Goal: Transaction & Acquisition: Purchase product/service

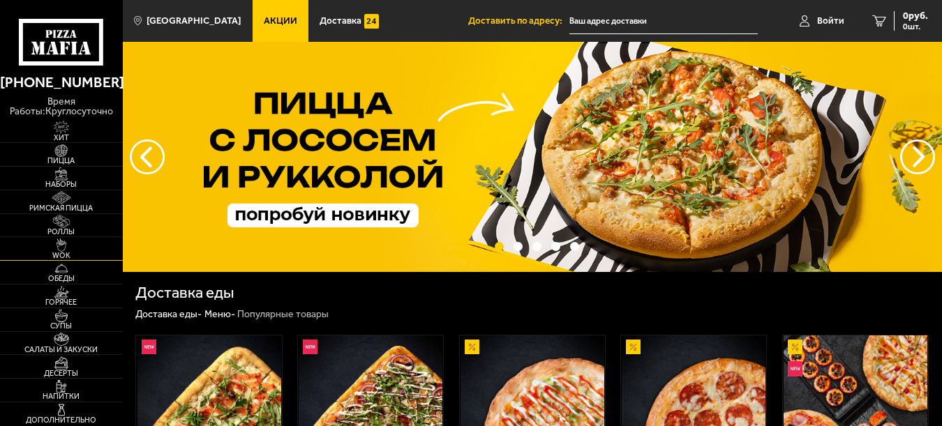
scroll to position [214, 0]
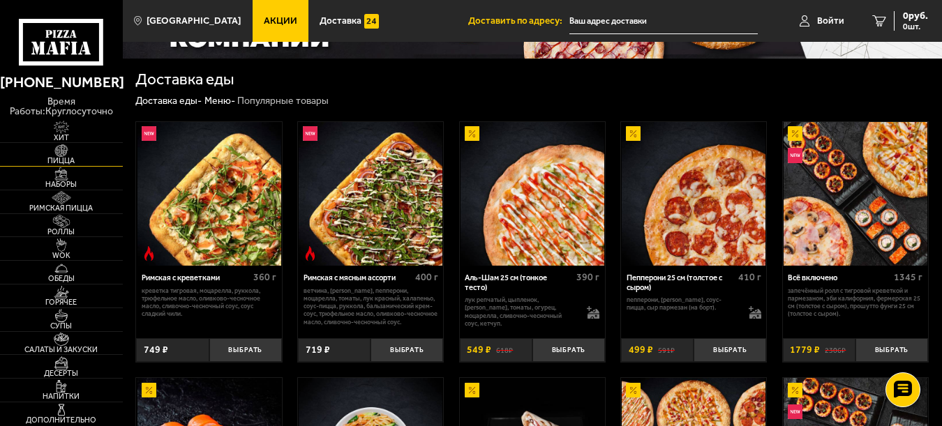
click at [66, 154] on img at bounding box center [62, 150] width 38 height 13
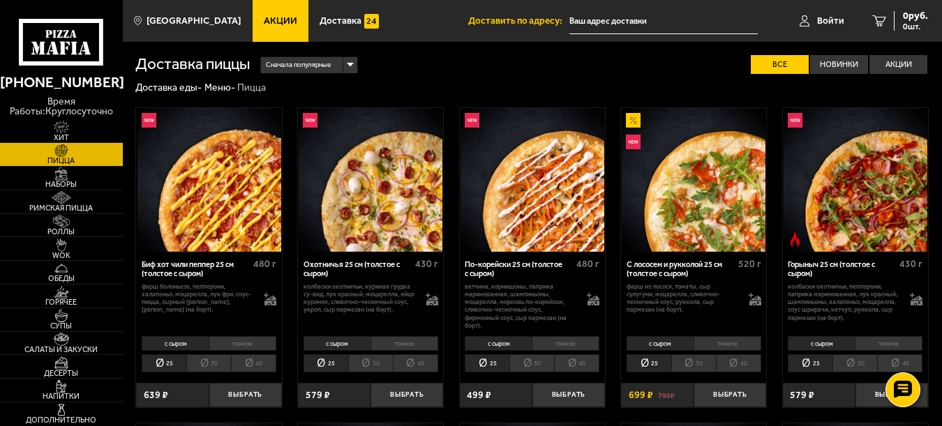
click at [260, 13] on link "Акции" at bounding box center [281, 21] width 56 height 42
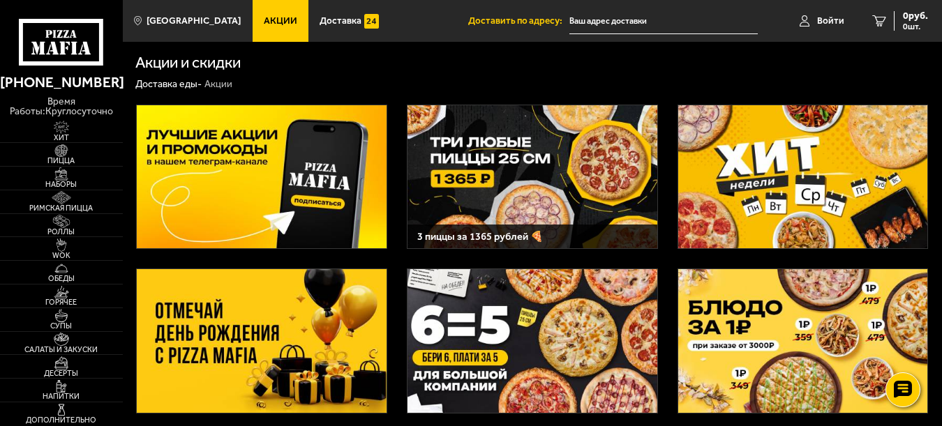
click at [497, 184] on img at bounding box center [533, 176] width 250 height 143
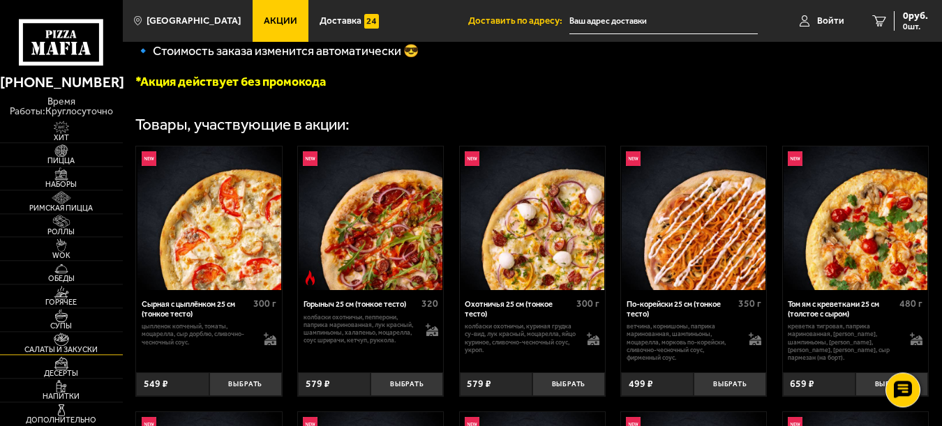
scroll to position [356, 0]
